Goal: Task Accomplishment & Management: Manage account settings

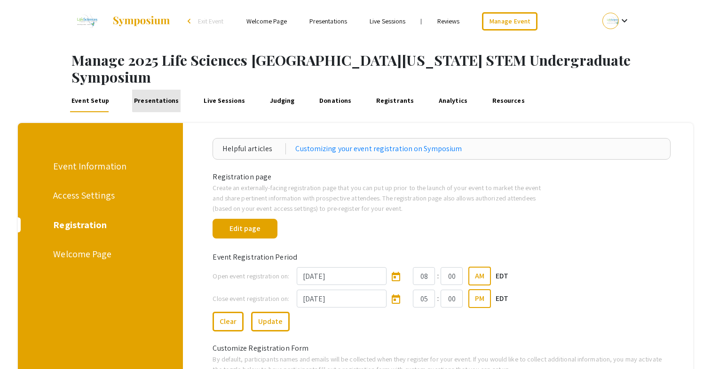
click at [156, 90] on link "Presentations" at bounding box center [156, 101] width 48 height 23
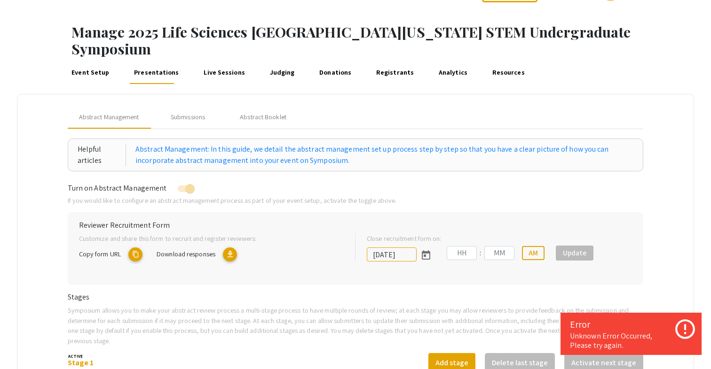
scroll to position [29, 0]
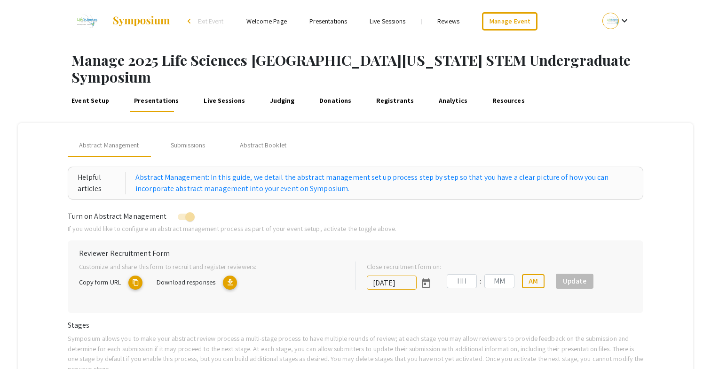
type input "[DATE]"
type input "05"
type input "00"
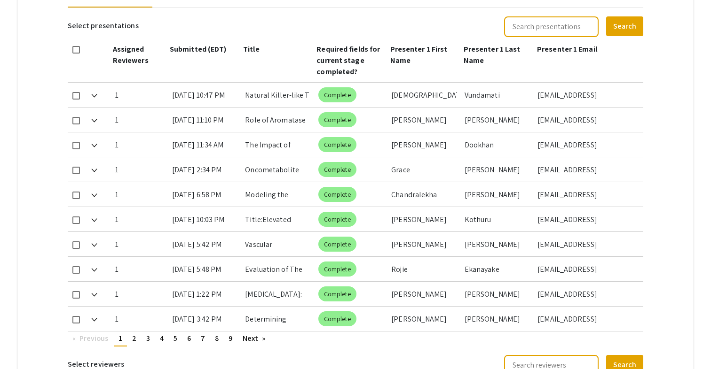
scroll to position [439, 0]
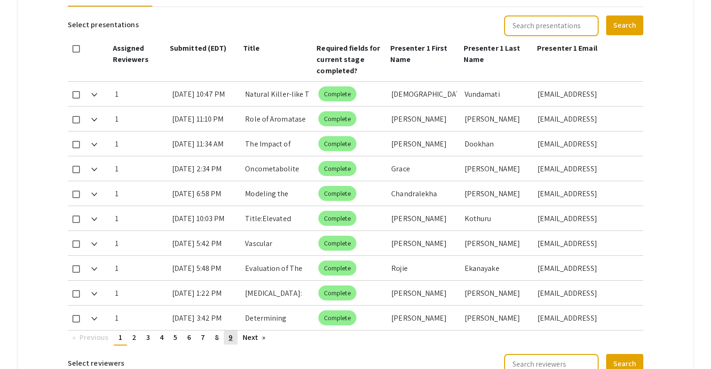
click at [228, 333] on span "9" at bounding box center [230, 338] width 4 height 10
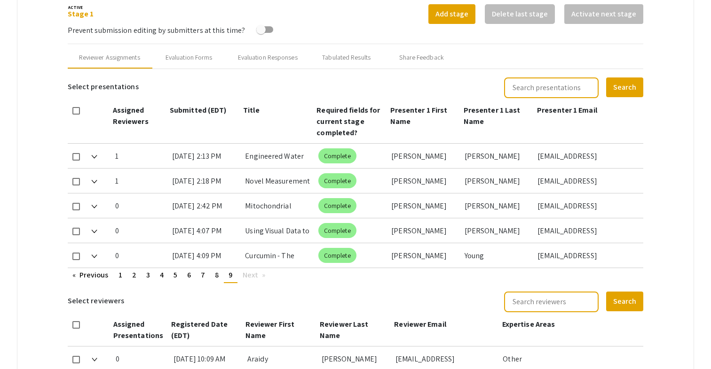
scroll to position [366, 0]
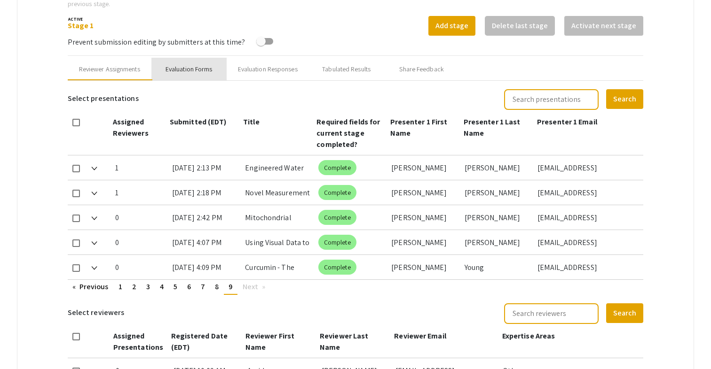
click at [192, 64] on div "Evaluation Forms" at bounding box center [188, 69] width 47 height 10
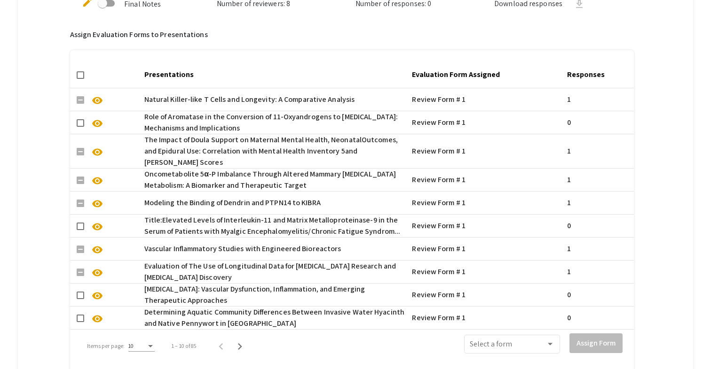
scroll to position [720, 0]
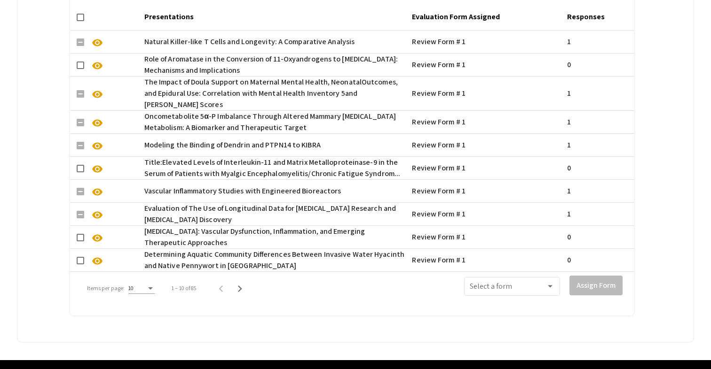
click at [140, 285] on div "10" at bounding box center [137, 288] width 18 height 7
click at [136, 309] on span "50" at bounding box center [140, 310] width 26 height 17
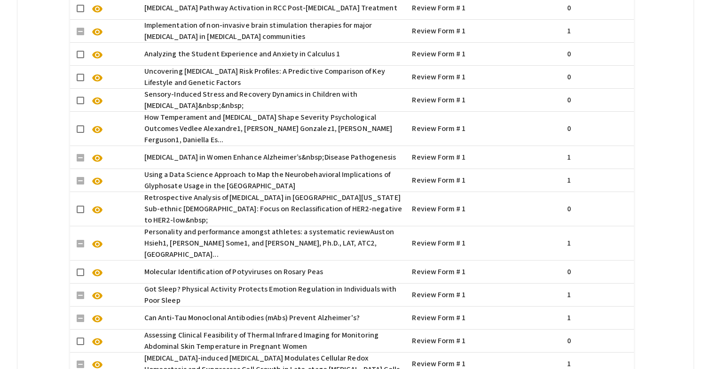
scroll to position [1686, 0]
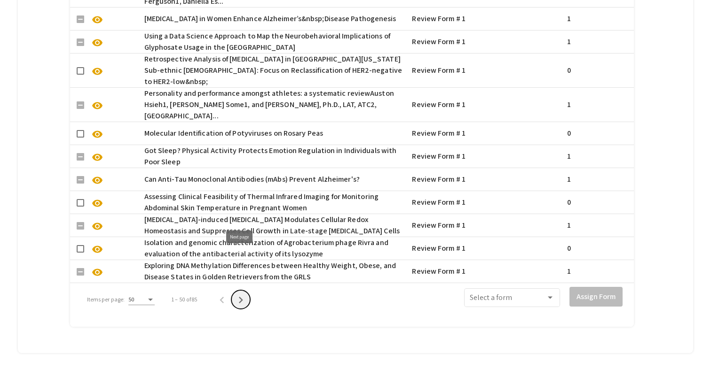
click at [239, 294] on icon "Next page" at bounding box center [240, 300] width 13 height 13
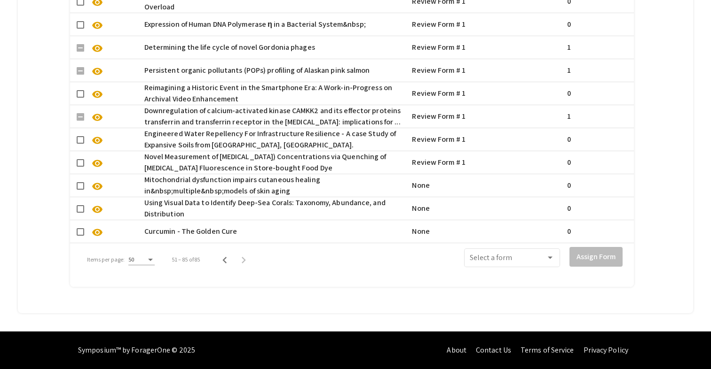
scroll to position [1307, 0]
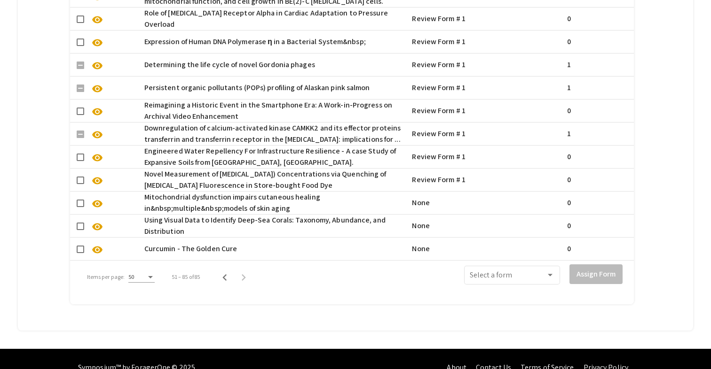
click at [78, 223] on span at bounding box center [81, 227] width 8 height 8
click at [80, 230] on input "checkbox" at bounding box center [80, 230] width 0 height 0
checkbox input "true"
click at [79, 246] on span at bounding box center [81, 250] width 8 height 8
click at [80, 253] on input "checkbox" at bounding box center [80, 253] width 0 height 0
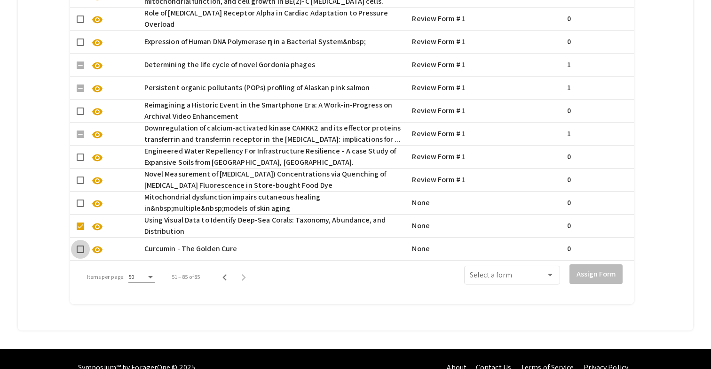
checkbox input "true"
click at [501, 273] on span at bounding box center [508, 277] width 76 height 8
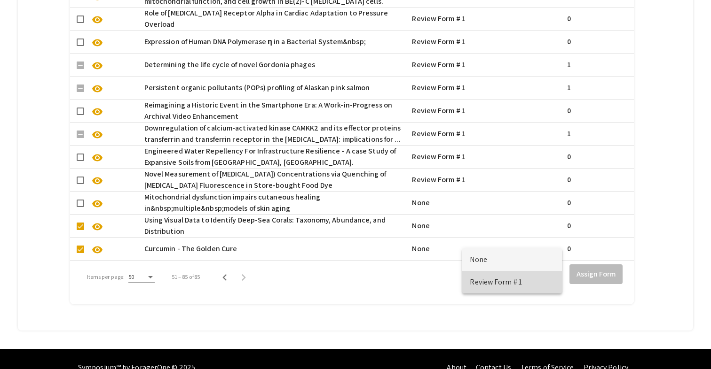
click at [500, 285] on span "Review Form # 1" at bounding box center [512, 282] width 85 height 23
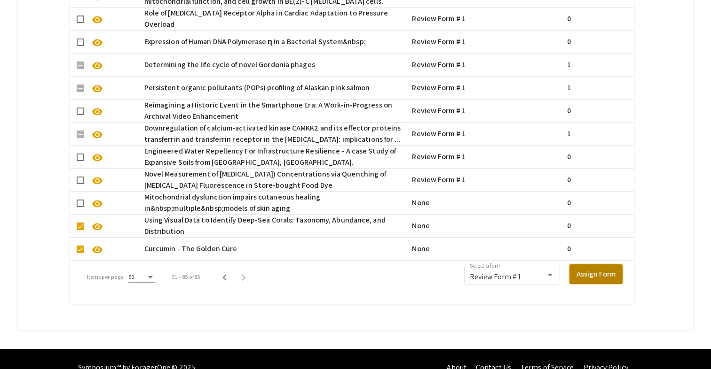
click at [590, 265] on button "Assign Form" at bounding box center [595, 275] width 53 height 20
click at [81, 177] on span at bounding box center [81, 181] width 8 height 8
click at [80, 184] on input "checkbox" at bounding box center [80, 184] width 0 height 0
checkbox input "true"
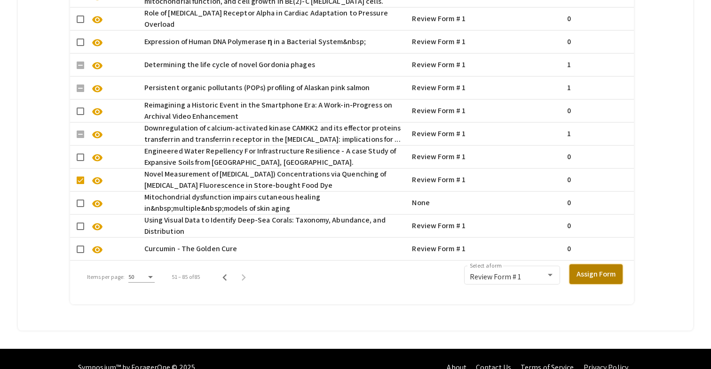
click at [595, 265] on button "Assign Form" at bounding box center [595, 275] width 53 height 20
click at [81, 200] on span at bounding box center [81, 204] width 8 height 8
click at [80, 207] on input "checkbox" at bounding box center [80, 207] width 0 height 0
checkbox input "true"
click at [588, 265] on button "Assign Form" at bounding box center [595, 275] width 53 height 20
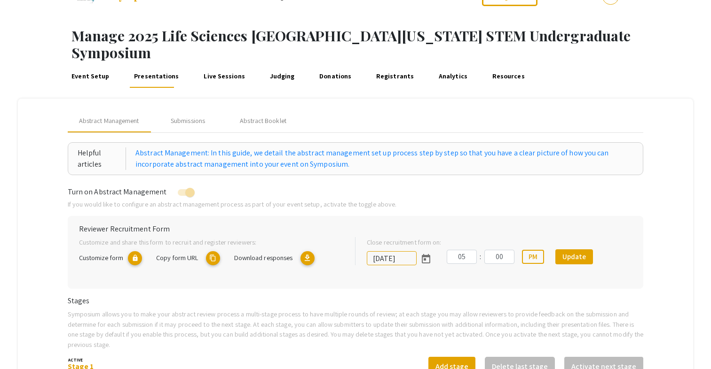
scroll to position [23, 0]
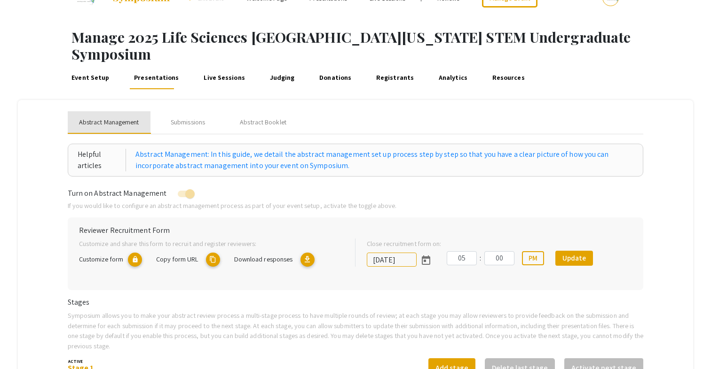
click at [102, 118] on span "Abstract Management" at bounding box center [109, 123] width 60 height 10
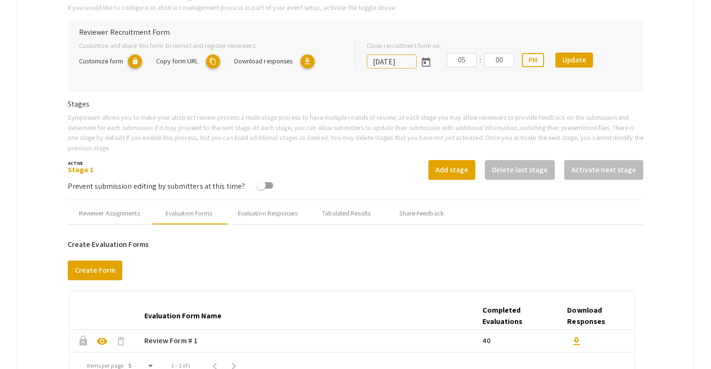
scroll to position [219, 0]
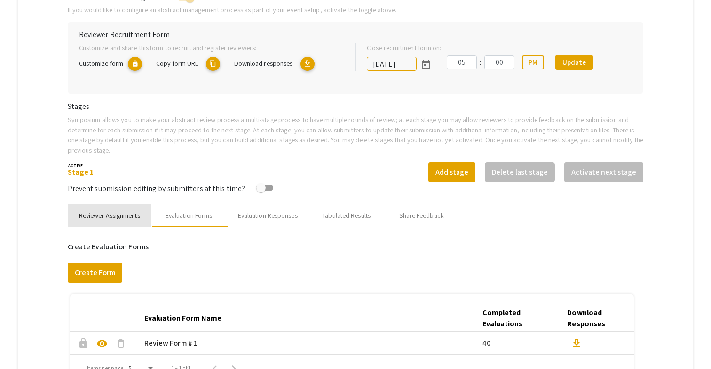
click at [115, 211] on div "Reviewer Assignments" at bounding box center [109, 216] width 61 height 10
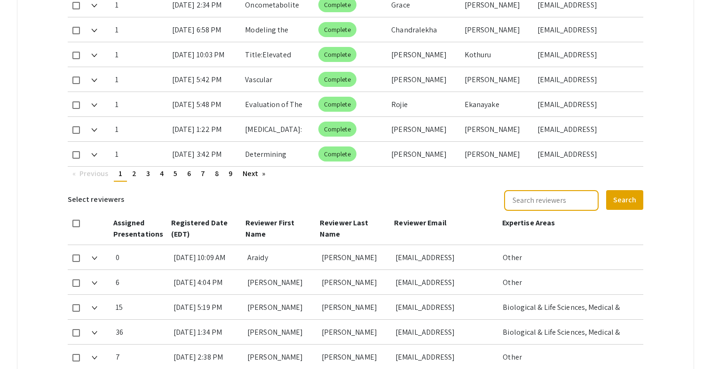
scroll to position [573, 0]
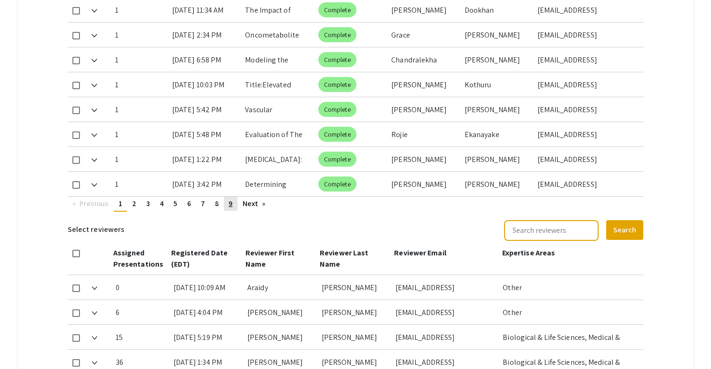
click at [234, 197] on link "page 9" at bounding box center [230, 204] width 13 height 14
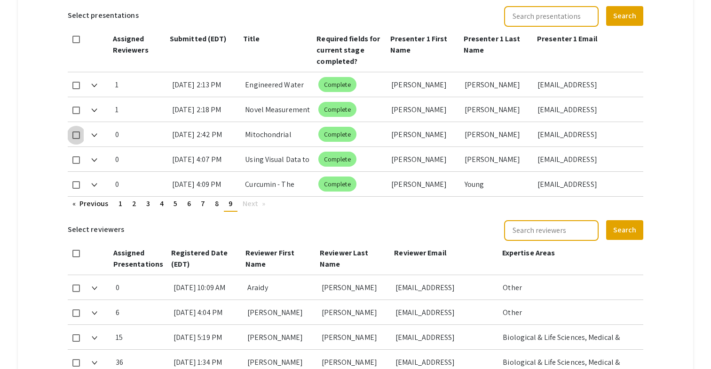
click at [78, 132] on span at bounding box center [76, 136] width 8 height 8
click at [76, 139] on input "checkbox" at bounding box center [76, 139] width 0 height 0
checkbox input "true"
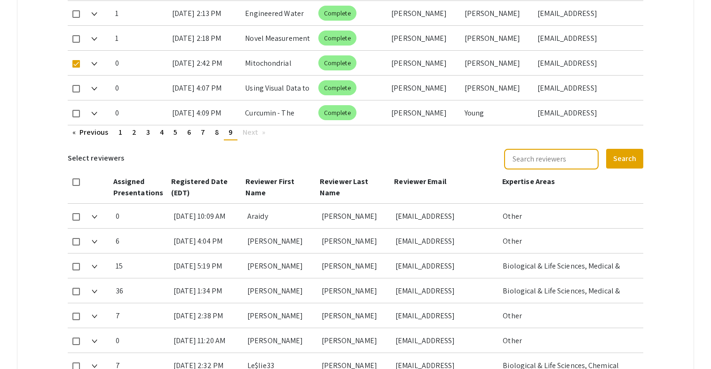
scroll to position [563, 0]
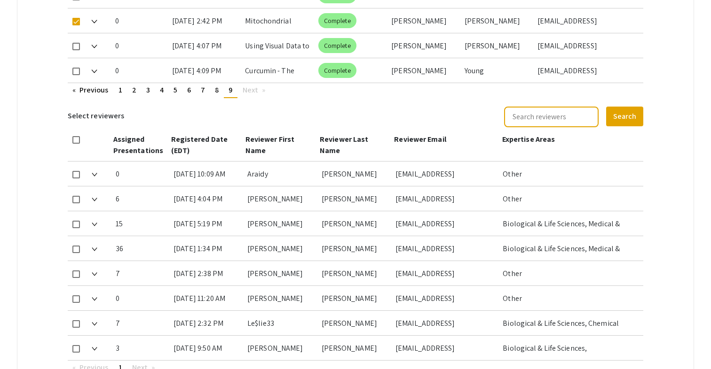
click at [78, 321] on span at bounding box center [76, 325] width 8 height 8
click at [76, 328] on input "checkbox" at bounding box center [76, 328] width 0 height 0
checkbox input "true"
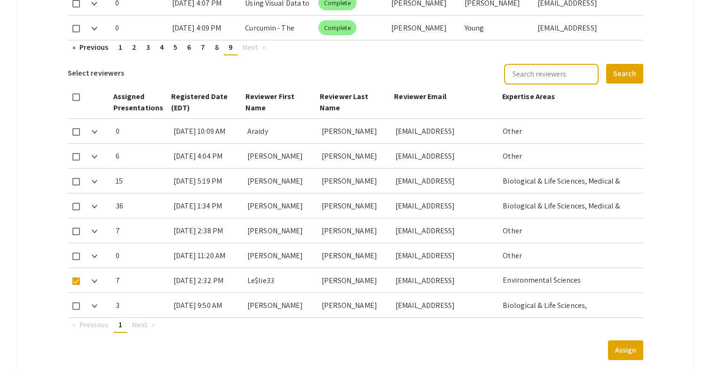
scroll to position [606, 0]
click at [633, 340] on button "Assign" at bounding box center [625, 350] width 35 height 20
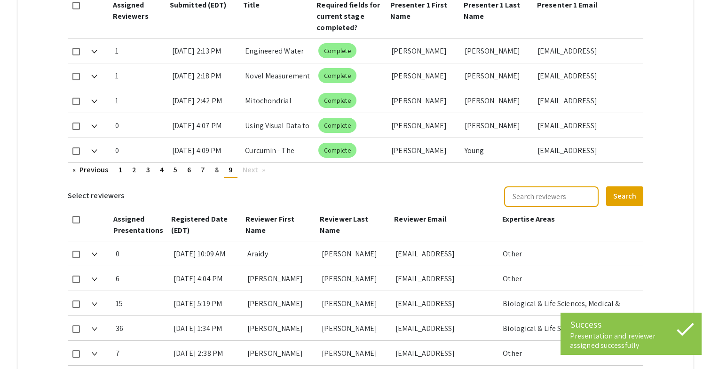
scroll to position [480, 0]
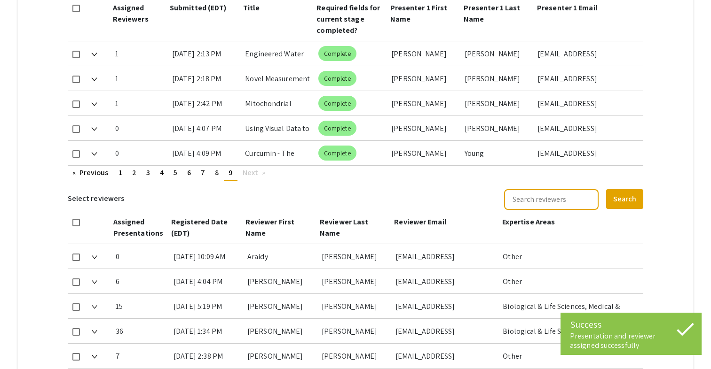
click at [77, 125] on span at bounding box center [76, 129] width 8 height 8
click at [76, 133] on input "checkbox" at bounding box center [76, 133] width 0 height 0
checkbox input "true"
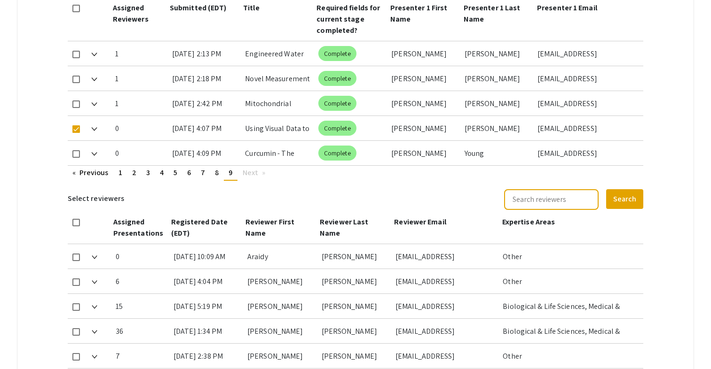
click at [76, 353] on span at bounding box center [76, 357] width 8 height 8
click at [76, 361] on input "checkbox" at bounding box center [76, 361] width 0 height 0
checkbox input "true"
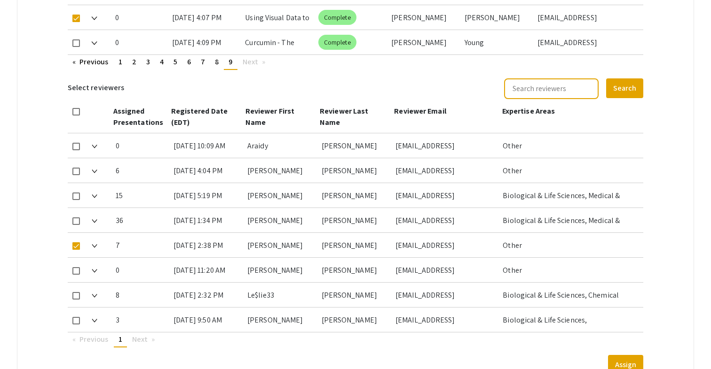
scroll to position [646, 0]
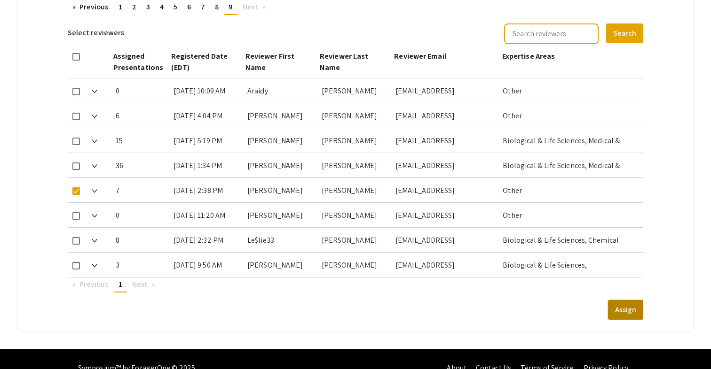
click at [621, 300] on button "Assign" at bounding box center [625, 310] width 35 height 20
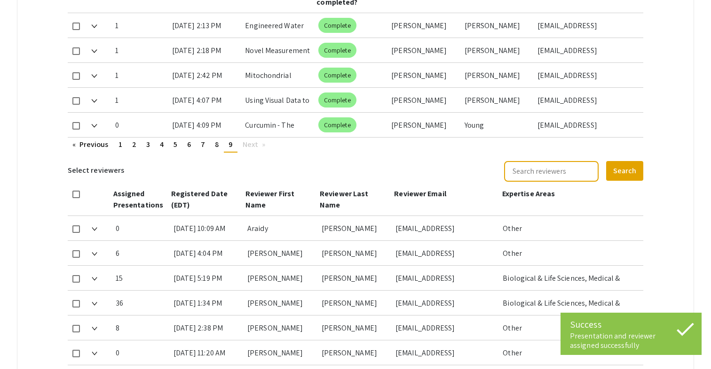
scroll to position [499, 0]
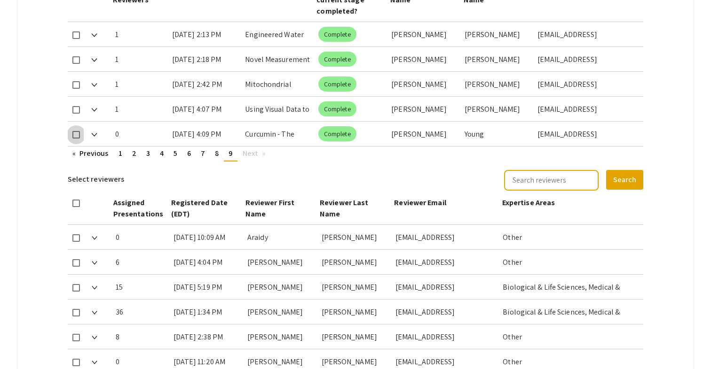
click at [73, 131] on span at bounding box center [76, 135] width 8 height 8
click at [76, 139] on input "checkbox" at bounding box center [76, 139] width 0 height 0
checkbox input "true"
click at [72, 284] on span at bounding box center [76, 288] width 8 height 8
click at [76, 292] on input "checkbox" at bounding box center [76, 292] width 0 height 0
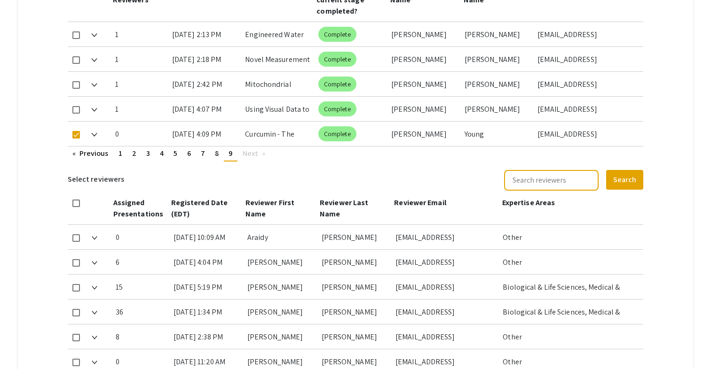
checkbox input "true"
click at [649, 278] on mat-tab-group "Abstract Management Submissions Abstract Booklet Helpful articles Abstract Mana…" at bounding box center [355, 51] width 675 height 854
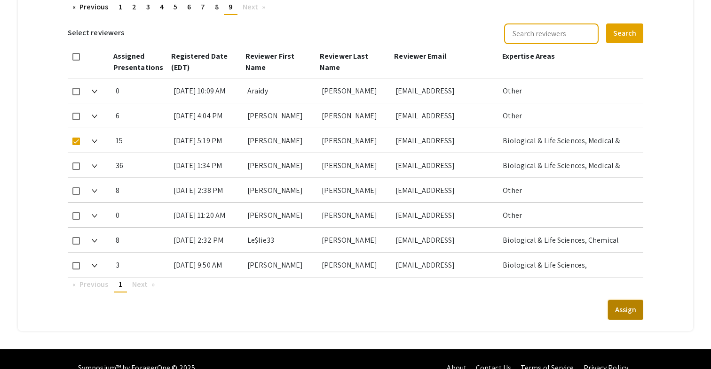
click at [624, 300] on button "Assign" at bounding box center [625, 310] width 35 height 20
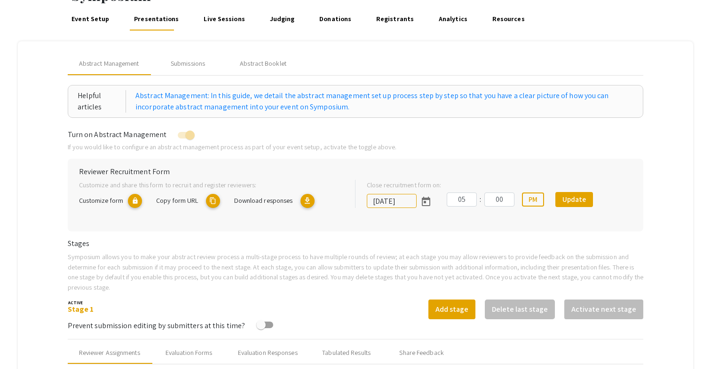
scroll to position [0, 0]
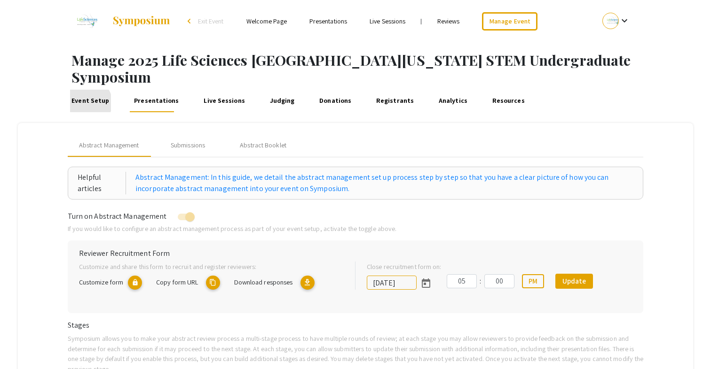
click at [88, 90] on link "Event Setup" at bounding box center [90, 101] width 41 height 23
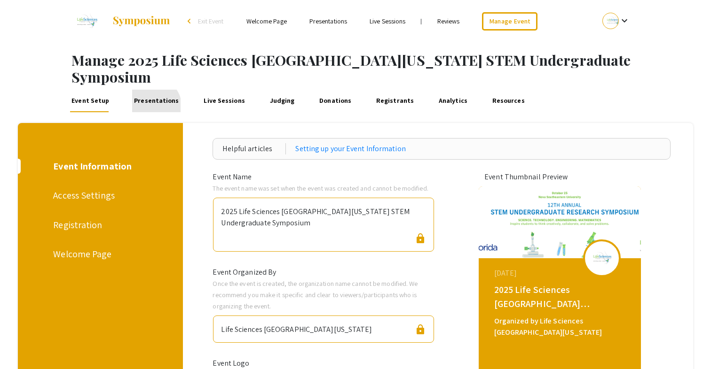
click at [151, 90] on link "Presentations" at bounding box center [156, 101] width 48 height 23
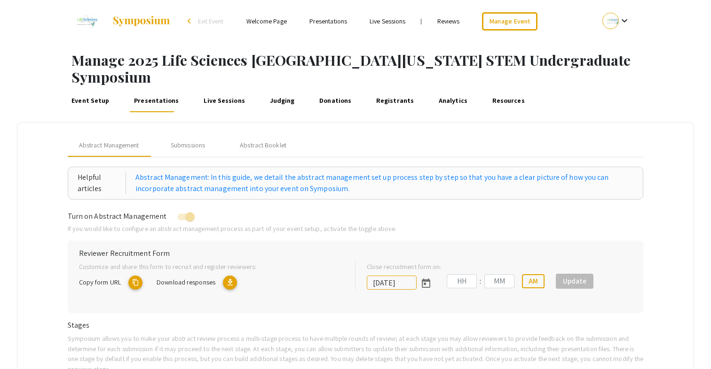
type input "10/25/2025"
type input "05"
type input "00"
click at [185, 141] on div "Submissions" at bounding box center [188, 146] width 34 height 10
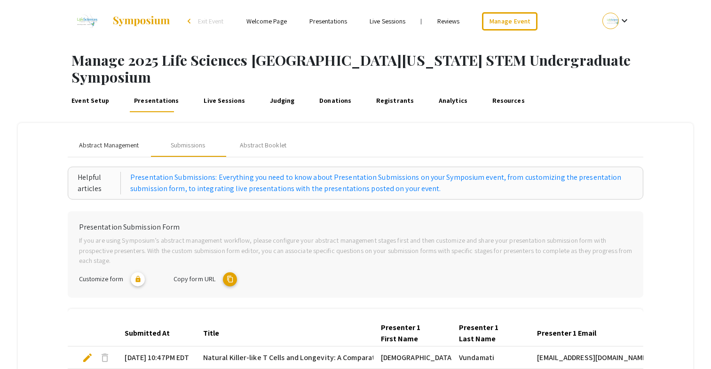
click at [107, 141] on span "Abstract Management" at bounding box center [109, 146] width 60 height 10
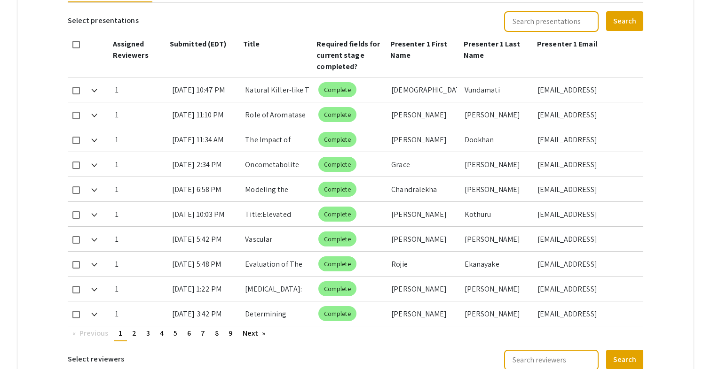
scroll to position [445, 0]
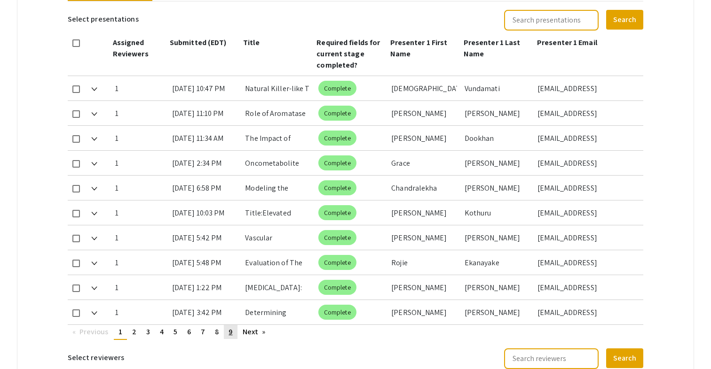
click at [235, 325] on link "page 9" at bounding box center [230, 332] width 13 height 14
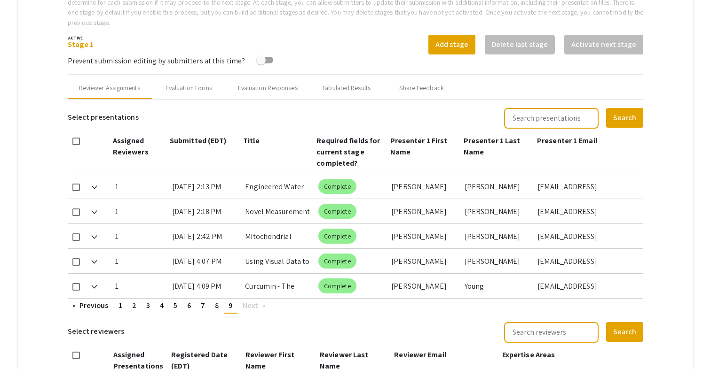
scroll to position [338, 0]
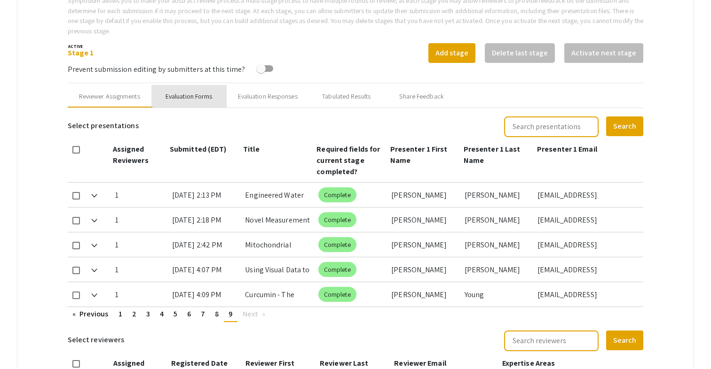
click at [190, 92] on div "Evaluation Forms" at bounding box center [188, 97] width 47 height 10
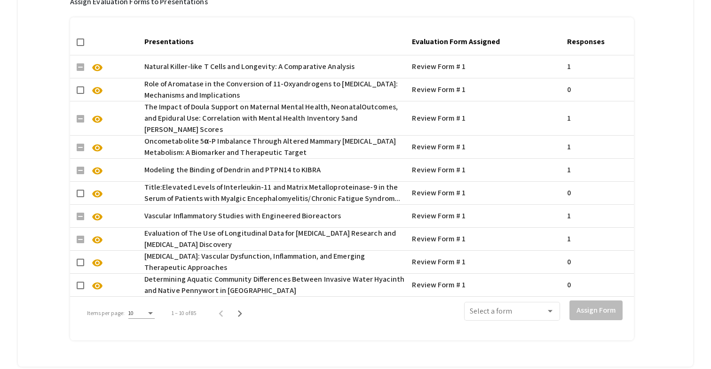
scroll to position [687, 0]
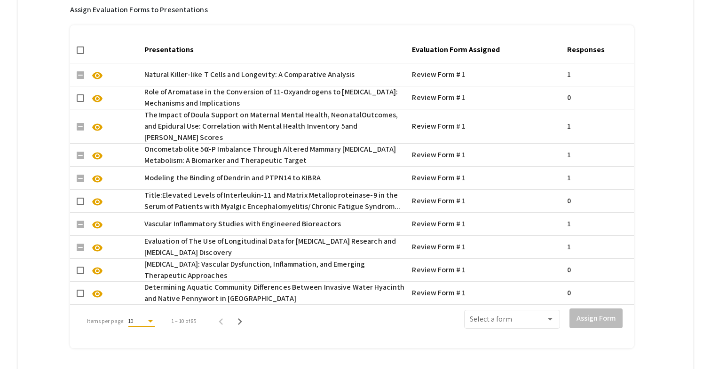
click at [146, 318] on div "Items per page:" at bounding box center [150, 321] width 8 height 7
click at [143, 343] on span "50" at bounding box center [140, 343] width 26 height 17
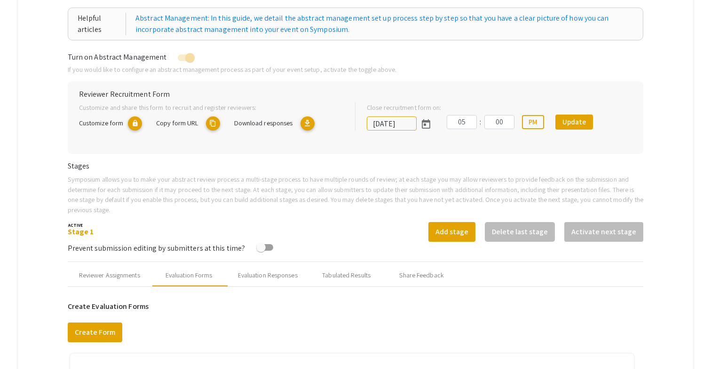
scroll to position [161, 0]
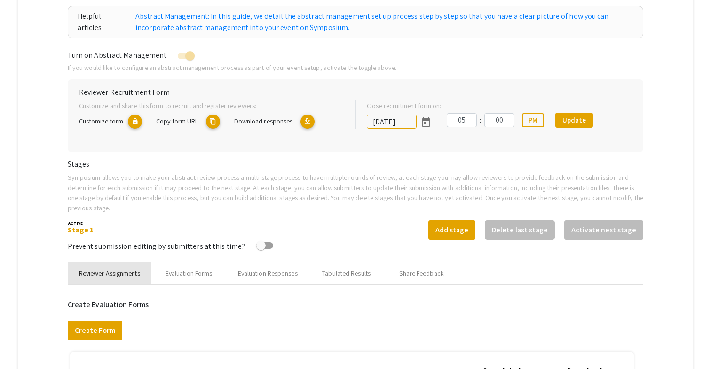
click at [105, 269] on div "Reviewer Assignments" at bounding box center [109, 274] width 61 height 10
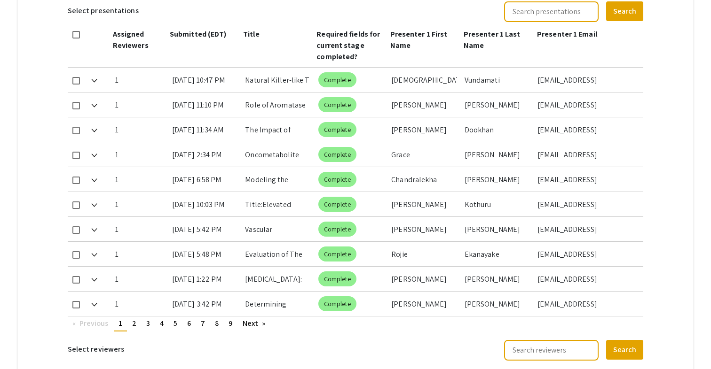
scroll to position [463, 0]
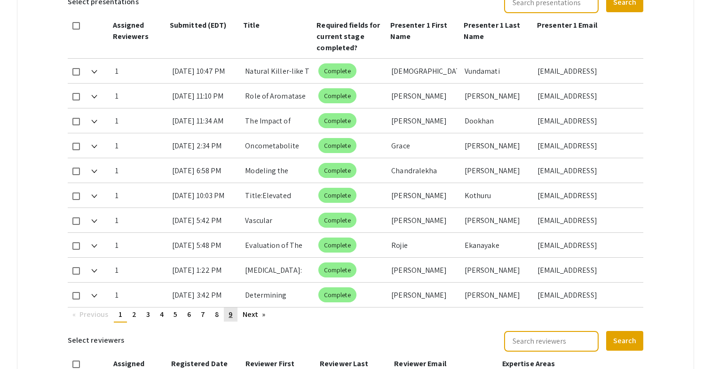
click at [229, 310] on span "9" at bounding box center [230, 315] width 4 height 10
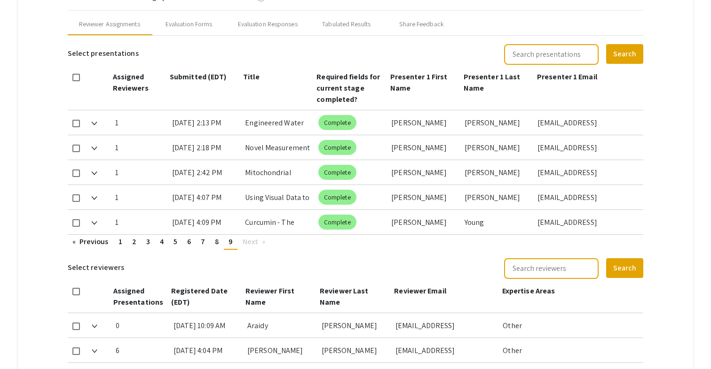
scroll to position [392, 0]
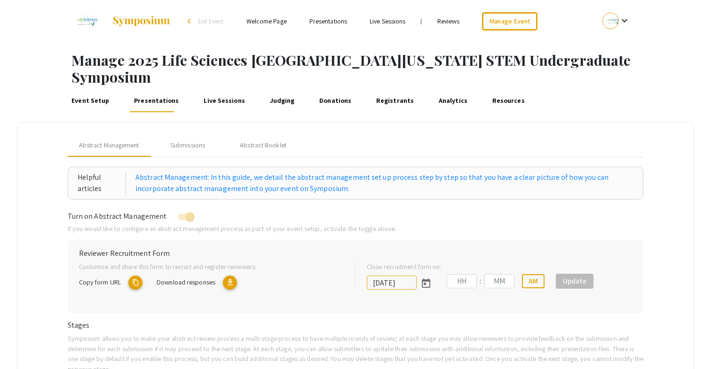
type input "[DATE]"
type input "05"
type input "00"
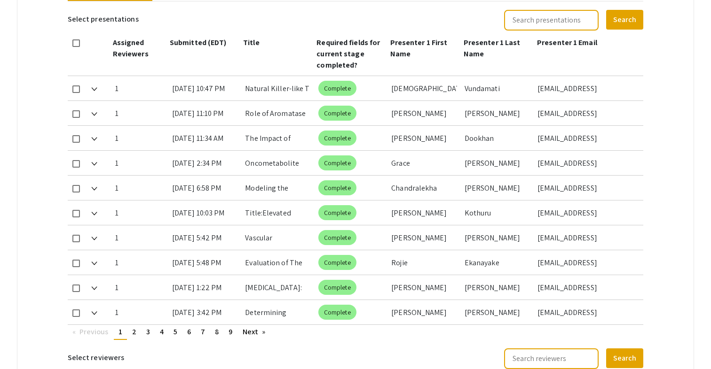
scroll to position [446, 0]
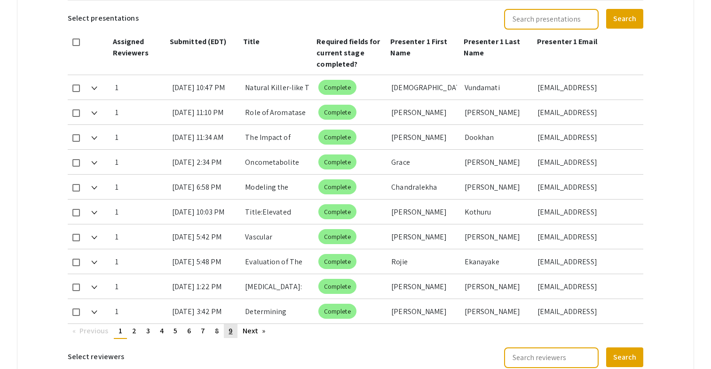
click at [228, 326] on span "9" at bounding box center [230, 331] width 4 height 10
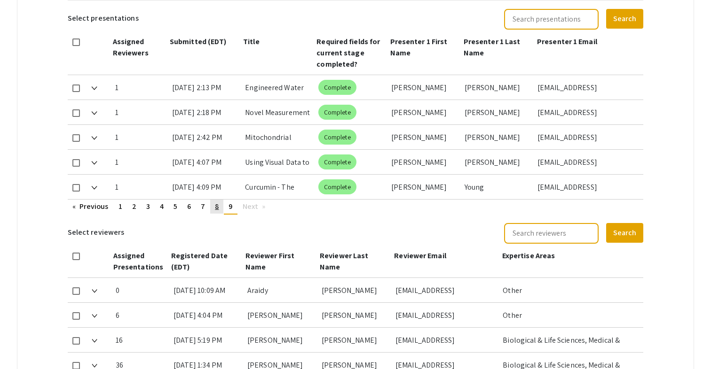
click at [216, 202] on span "8" at bounding box center [217, 207] width 4 height 10
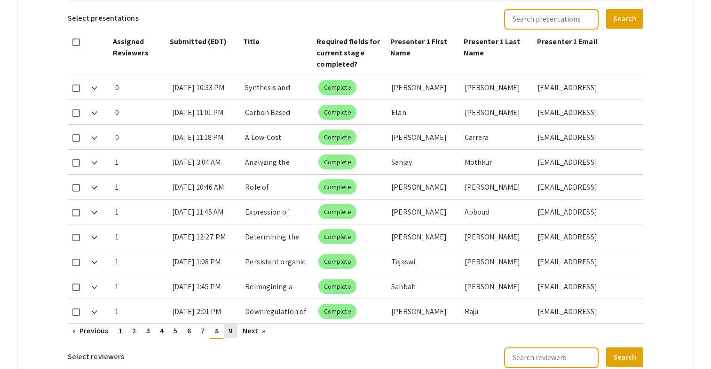
click at [233, 324] on link "page 9" at bounding box center [230, 331] width 13 height 14
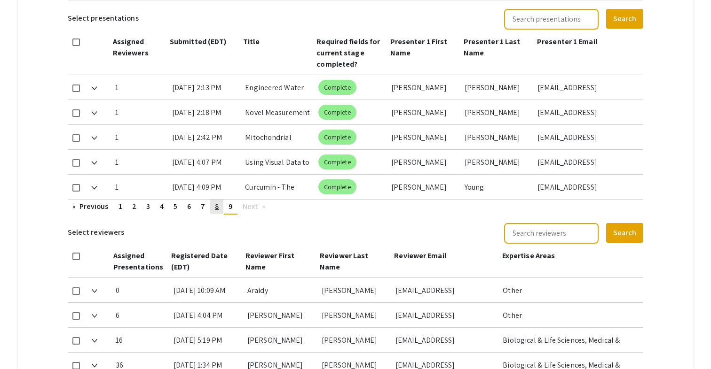
click at [215, 202] on span "8" at bounding box center [217, 207] width 4 height 10
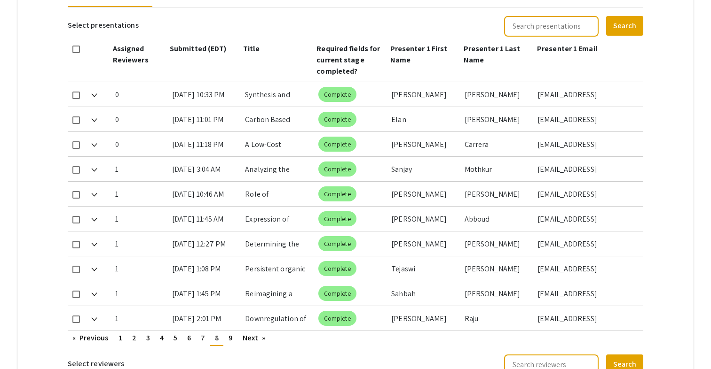
scroll to position [438, 0]
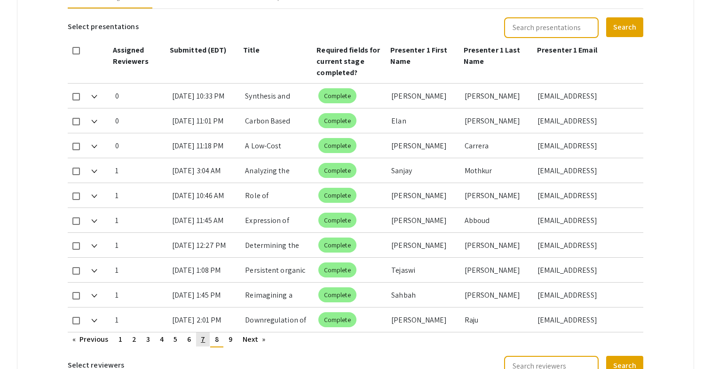
click at [205, 333] on link "page 7" at bounding box center [203, 340] width 14 height 14
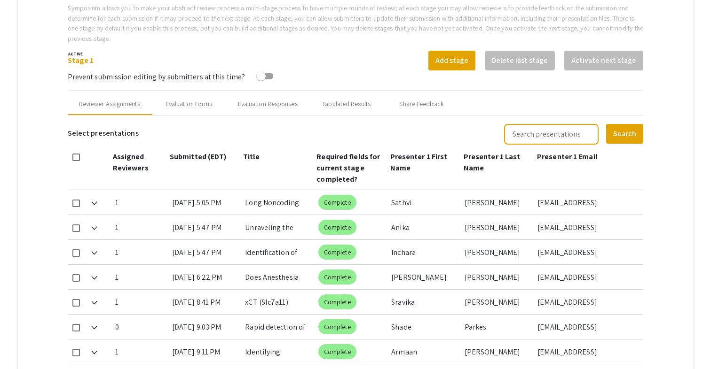
scroll to position [330, 0]
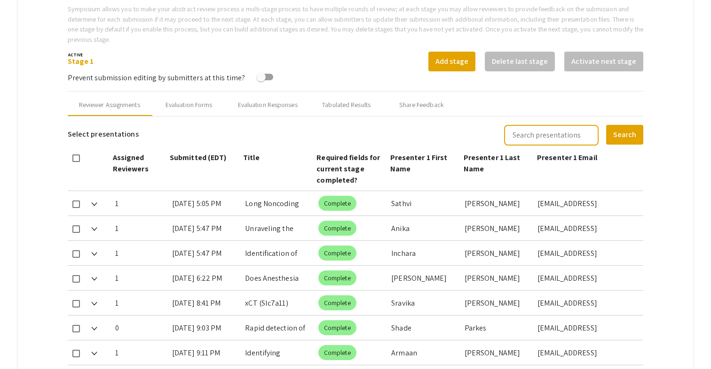
click at [43, 89] on mat-tab-group "Abstract Management Submissions Abstract Booklet Helpful articles Abstract Mana…" at bounding box center [355, 282] width 675 height 979
click at [98, 100] on div "Reviewer Assignments" at bounding box center [109, 105] width 61 height 10
click at [186, 100] on div "Evaluation Forms" at bounding box center [188, 105] width 47 height 10
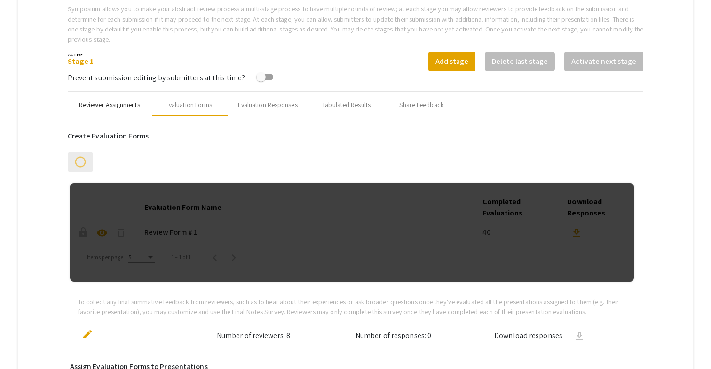
click at [120, 100] on div "Reviewer Assignments" at bounding box center [109, 105] width 61 height 10
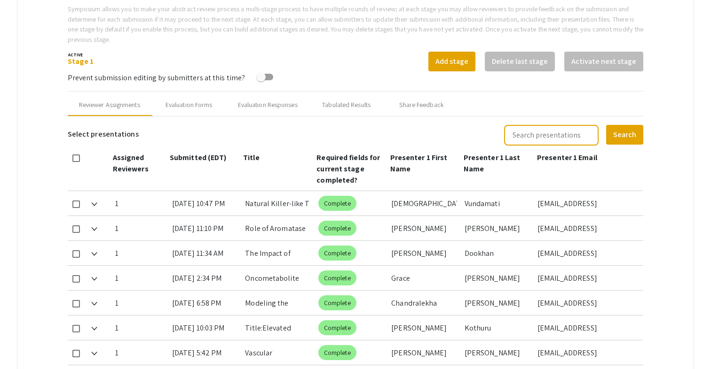
click at [53, 168] on mat-tab-group "Abstract Management Submissions Abstract Booklet Helpful articles Abstract Mana…" at bounding box center [355, 282] width 675 height 979
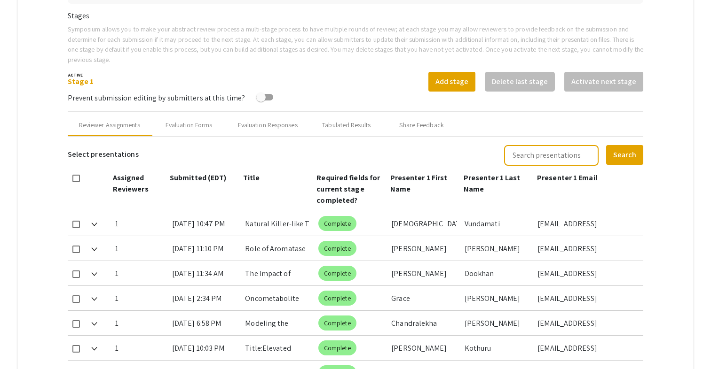
scroll to position [309, 0]
click at [47, 259] on mat-tab-group "Abstract Management Submissions Abstract Booklet Helpful articles Abstract Mana…" at bounding box center [355, 303] width 675 height 979
click at [43, 230] on mat-tab-group "Abstract Management Submissions Abstract Booklet Helpful articles Abstract Mana…" at bounding box center [355, 303] width 675 height 979
click at [53, 230] on mat-tab-group "Abstract Management Submissions Abstract Booklet Helpful articles Abstract Mana…" at bounding box center [355, 303] width 675 height 979
click at [49, 171] on mat-tab-group "Abstract Management Submissions Abstract Booklet Helpful articles Abstract Mana…" at bounding box center [355, 303] width 675 height 979
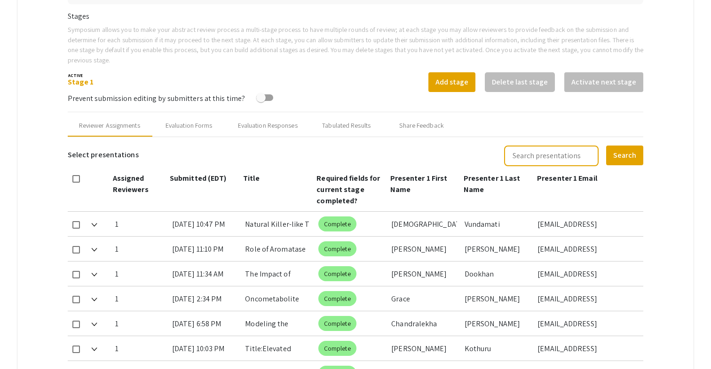
click at [657, 93] on mat-tab-group "Abstract Management Submissions Abstract Booklet Helpful articles Abstract Mana…" at bounding box center [355, 303] width 675 height 979
click at [659, 100] on mat-tab-group "Abstract Management Submissions Abstract Booklet Helpful articles Abstract Mana…" at bounding box center [355, 303] width 675 height 979
click at [51, 215] on mat-tab-group "Abstract Management Submissions Abstract Booklet Helpful articles Abstract Mana…" at bounding box center [355, 303] width 675 height 979
